Goal: Download file/media

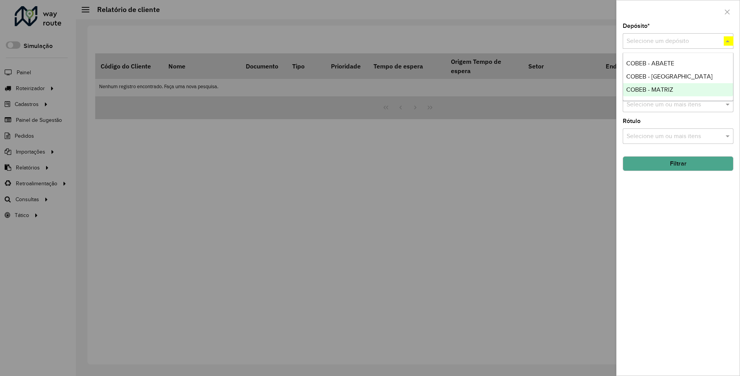
click at [649, 89] on span "COBEB - MATRIZ" at bounding box center [650, 89] width 47 height 7
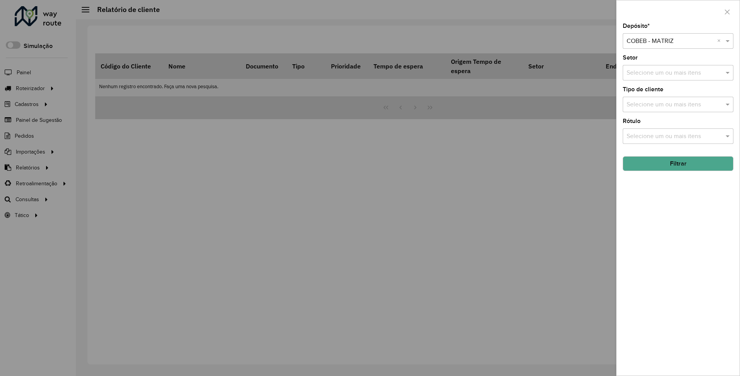
click at [678, 163] on button "Filtrar" at bounding box center [678, 163] width 111 height 15
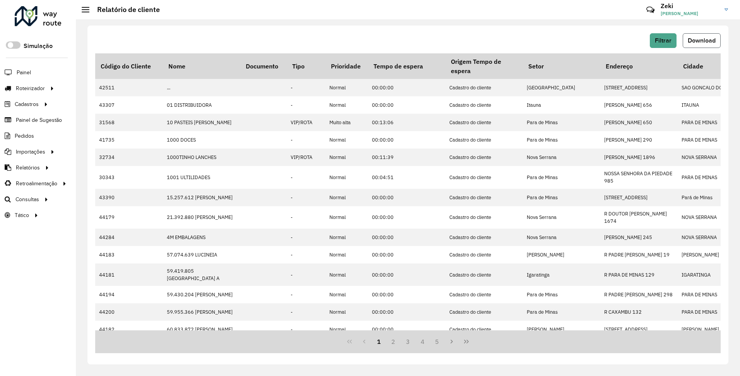
click at [702, 40] on span "Download" at bounding box center [702, 40] width 28 height 7
click at [663, 40] on span "Filtrar" at bounding box center [663, 40] width 17 height 7
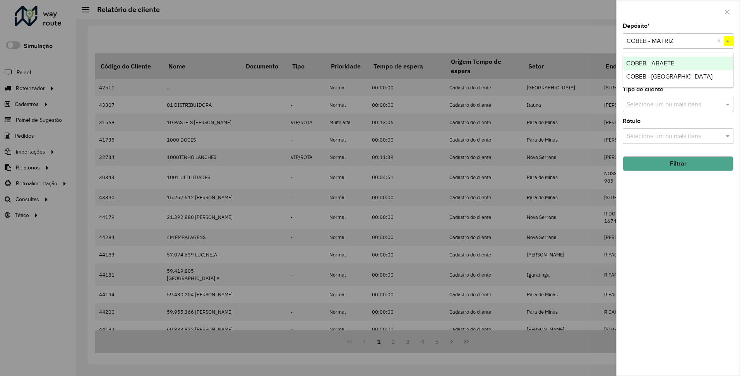
click at [649, 76] on span "COBEB - [GEOGRAPHIC_DATA]" at bounding box center [670, 76] width 86 height 7
click at [678, 163] on button "Filtrar" at bounding box center [678, 163] width 111 height 15
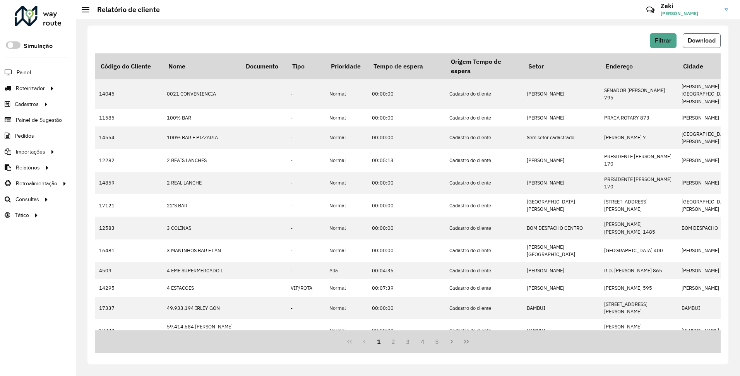
click at [702, 40] on span "Download" at bounding box center [702, 40] width 28 height 7
click at [663, 40] on span "Filtrar" at bounding box center [663, 40] width 17 height 7
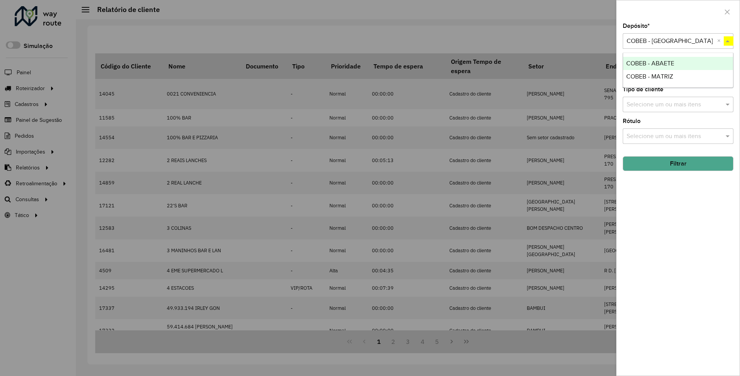
click at [650, 63] on span "COBEB - ABAETE" at bounding box center [651, 63] width 48 height 7
click at [678, 163] on button "Filtrar" at bounding box center [678, 163] width 111 height 15
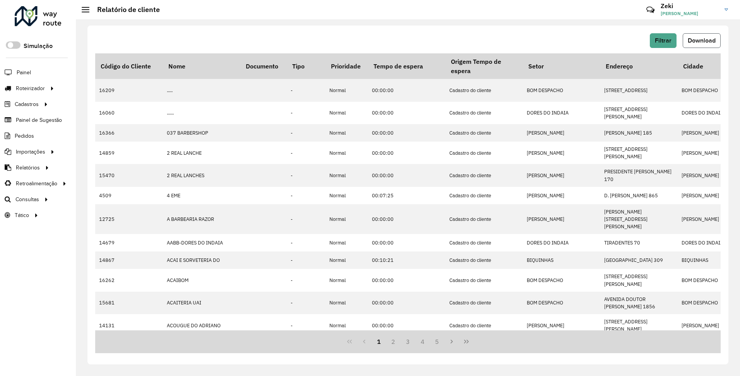
click at [702, 40] on span "Download" at bounding box center [702, 40] width 28 height 7
